Goal: Transaction & Acquisition: Purchase product/service

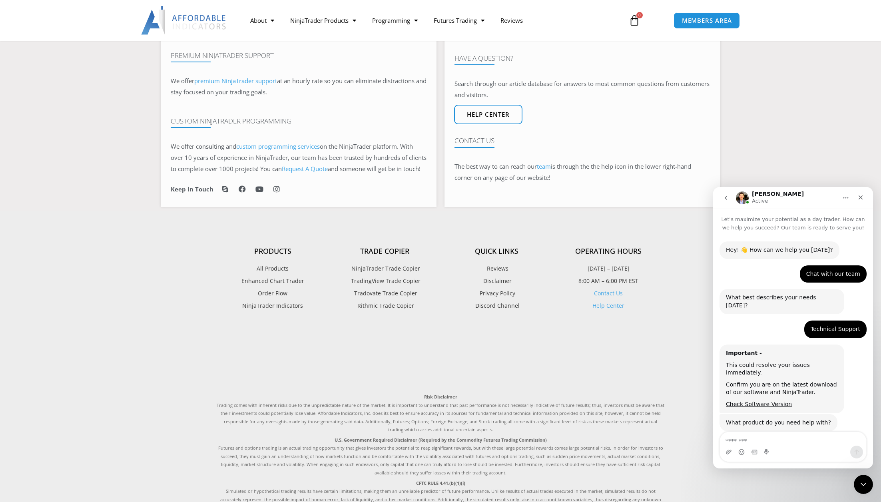
scroll to position [925, 0]
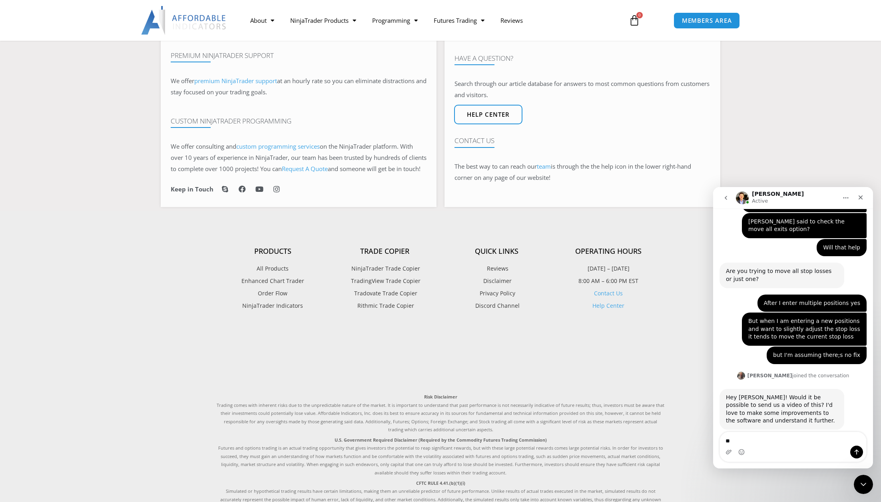
type textarea "*"
type textarea "**"
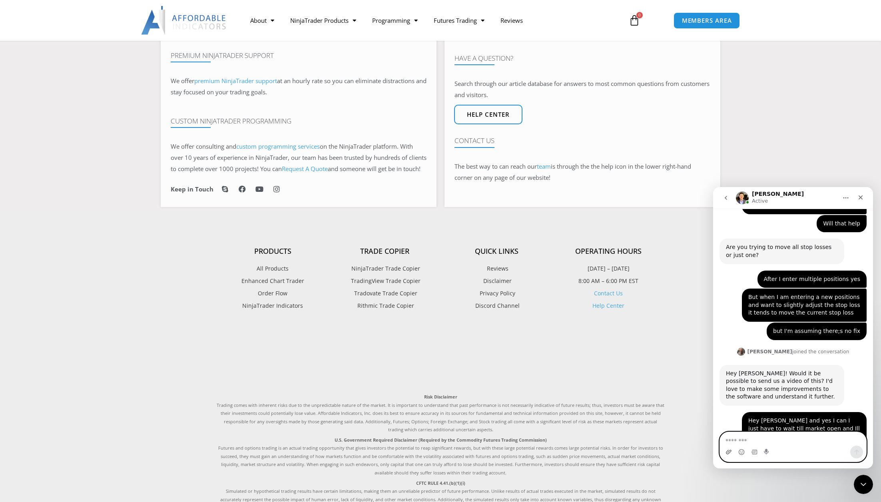
click at [728, 452] on icon "Upload attachment" at bounding box center [729, 452] width 6 height 4
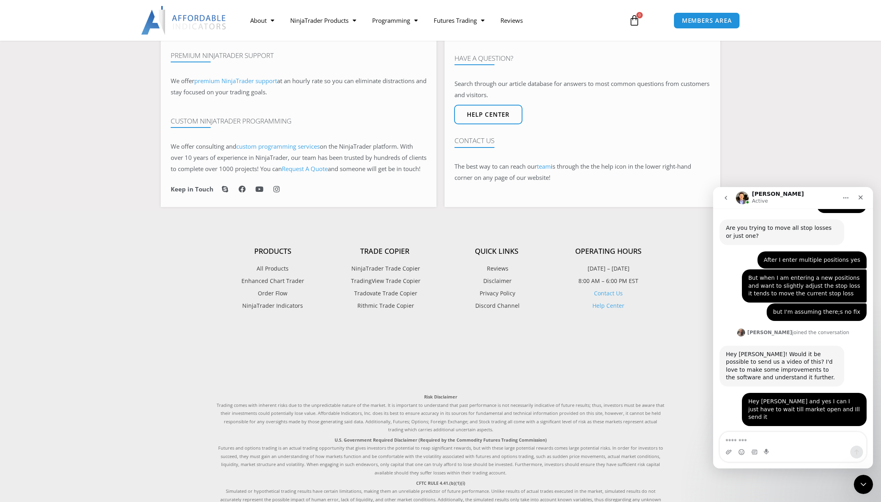
click at [828, 487] on div "[DATE]...-01-39.mkv" at bounding box center [832, 491] width 56 height 8
click at [811, 487] on div "[DATE]...-01-39.mkv" at bounding box center [832, 491] width 56 height 8
click at [780, 437] on textarea "Message…" at bounding box center [793, 439] width 146 height 14
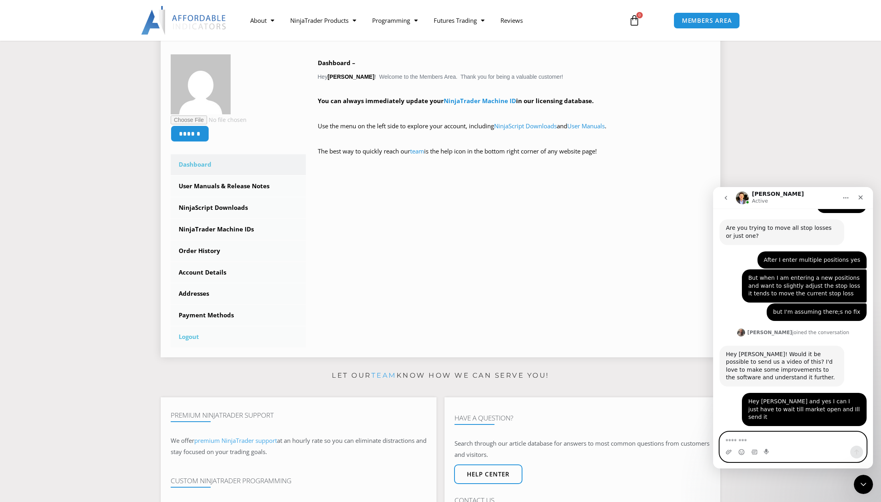
scroll to position [0, 0]
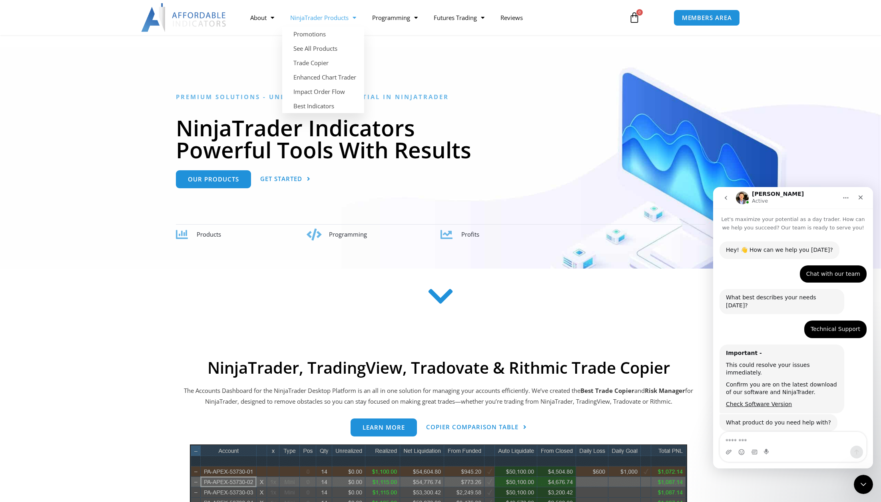
scroll to position [968, 0]
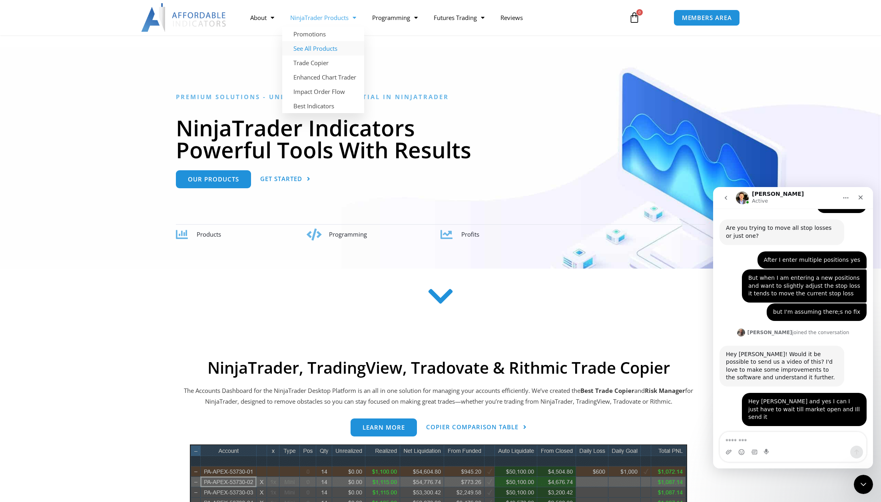
click at [315, 46] on link "See All Products" at bounding box center [323, 48] width 82 height 14
click at [309, 80] on link "Enhanced Chart Trader" at bounding box center [323, 77] width 82 height 14
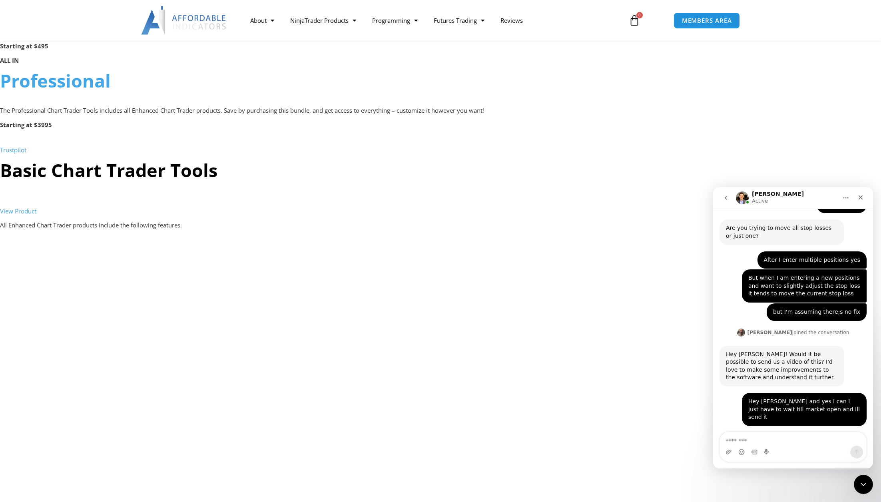
scroll to position [599, 0]
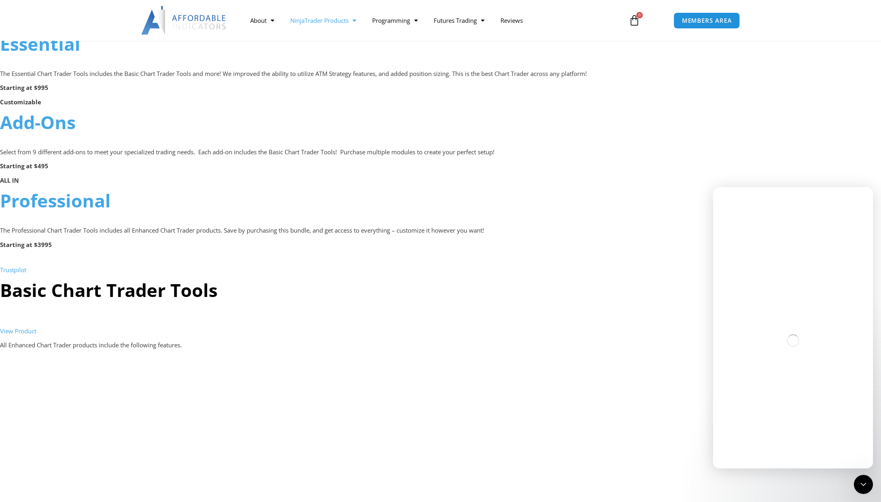
click at [307, 18] on link "NinjaTrader Products" at bounding box center [323, 20] width 82 height 18
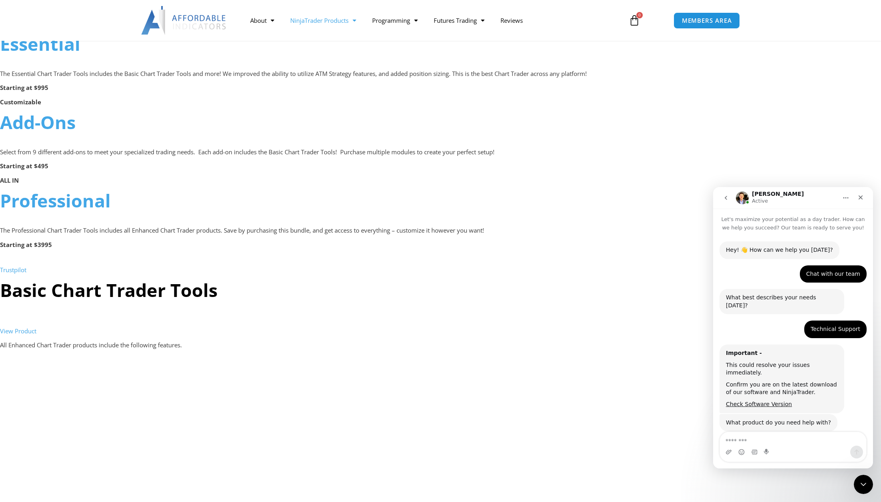
scroll to position [968, 0]
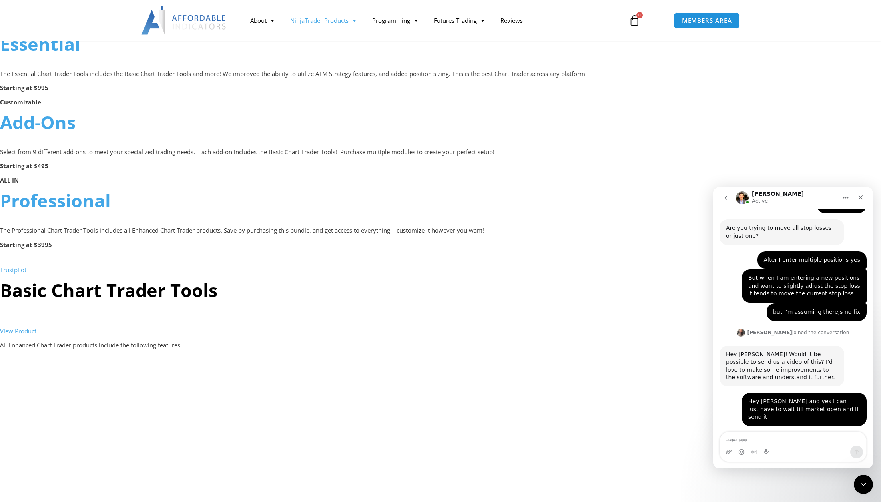
click at [316, 19] on link "NinjaTrader Products" at bounding box center [323, 20] width 82 height 18
click at [311, 50] on link "See All Products" at bounding box center [323, 51] width 82 height 14
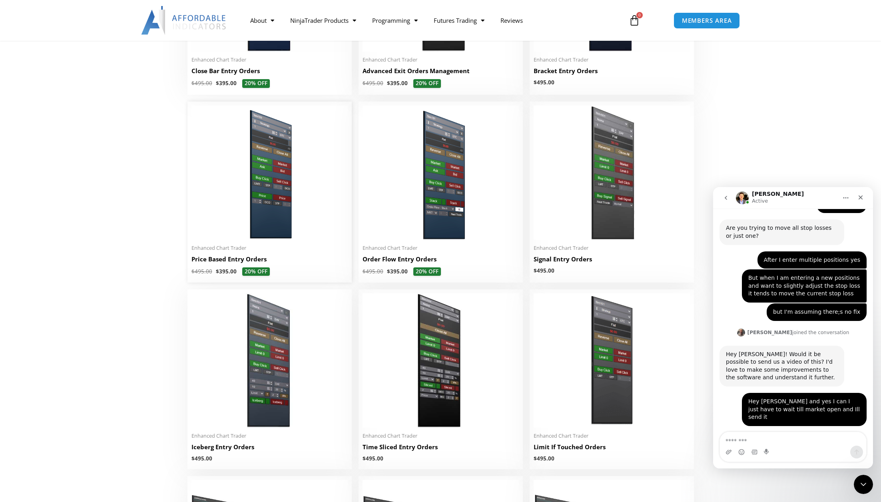
scroll to position [480, 0]
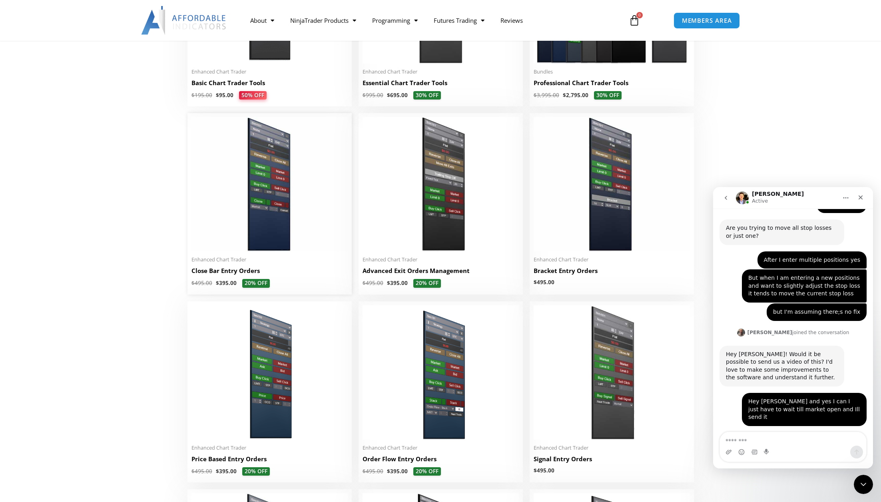
click at [262, 137] on img at bounding box center [269, 184] width 156 height 134
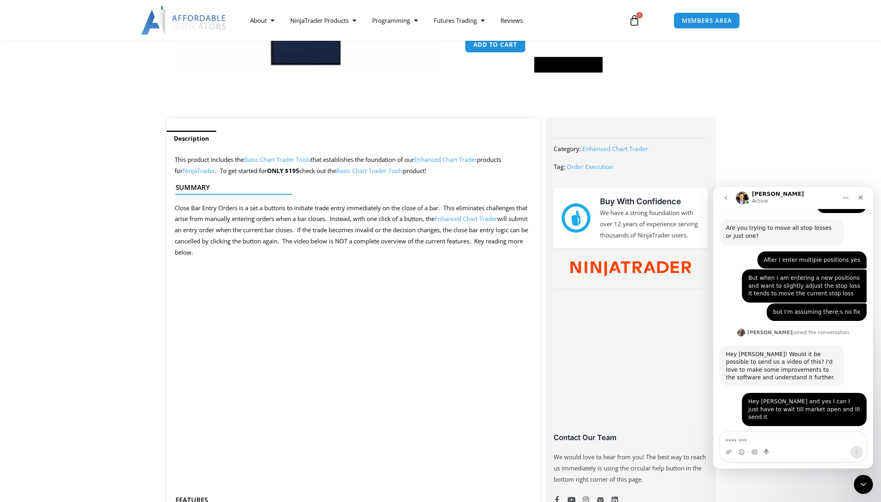
scroll to position [280, 0]
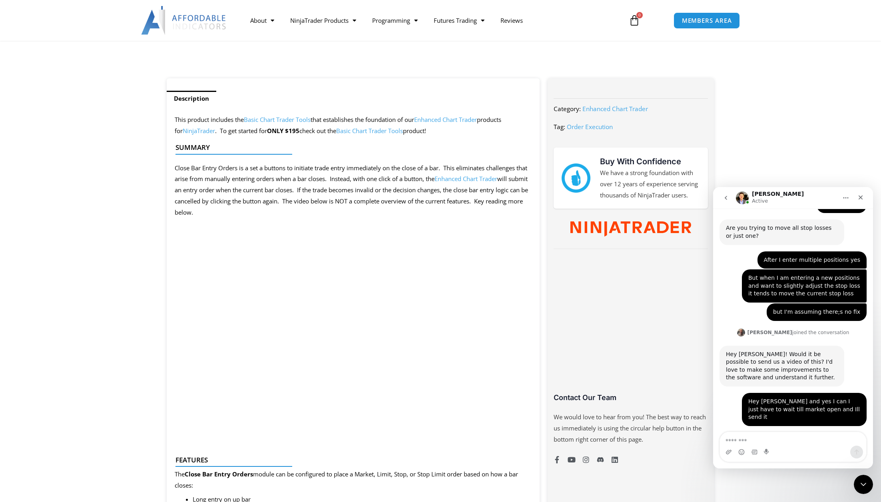
click at [452, 131] on p "This product includes the Basic Chart Trader Tools that establishes the foundat…" at bounding box center [353, 125] width 357 height 22
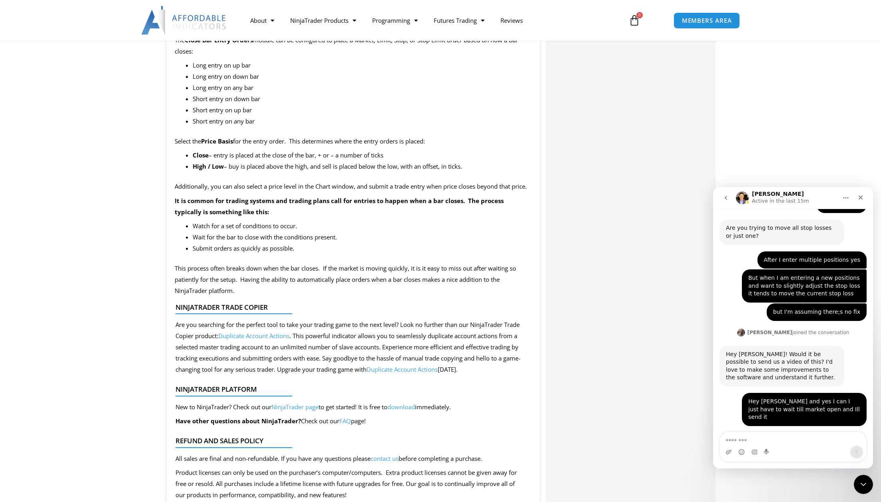
scroll to position [679, 0]
